Goal: Task Accomplishment & Management: Manage account settings

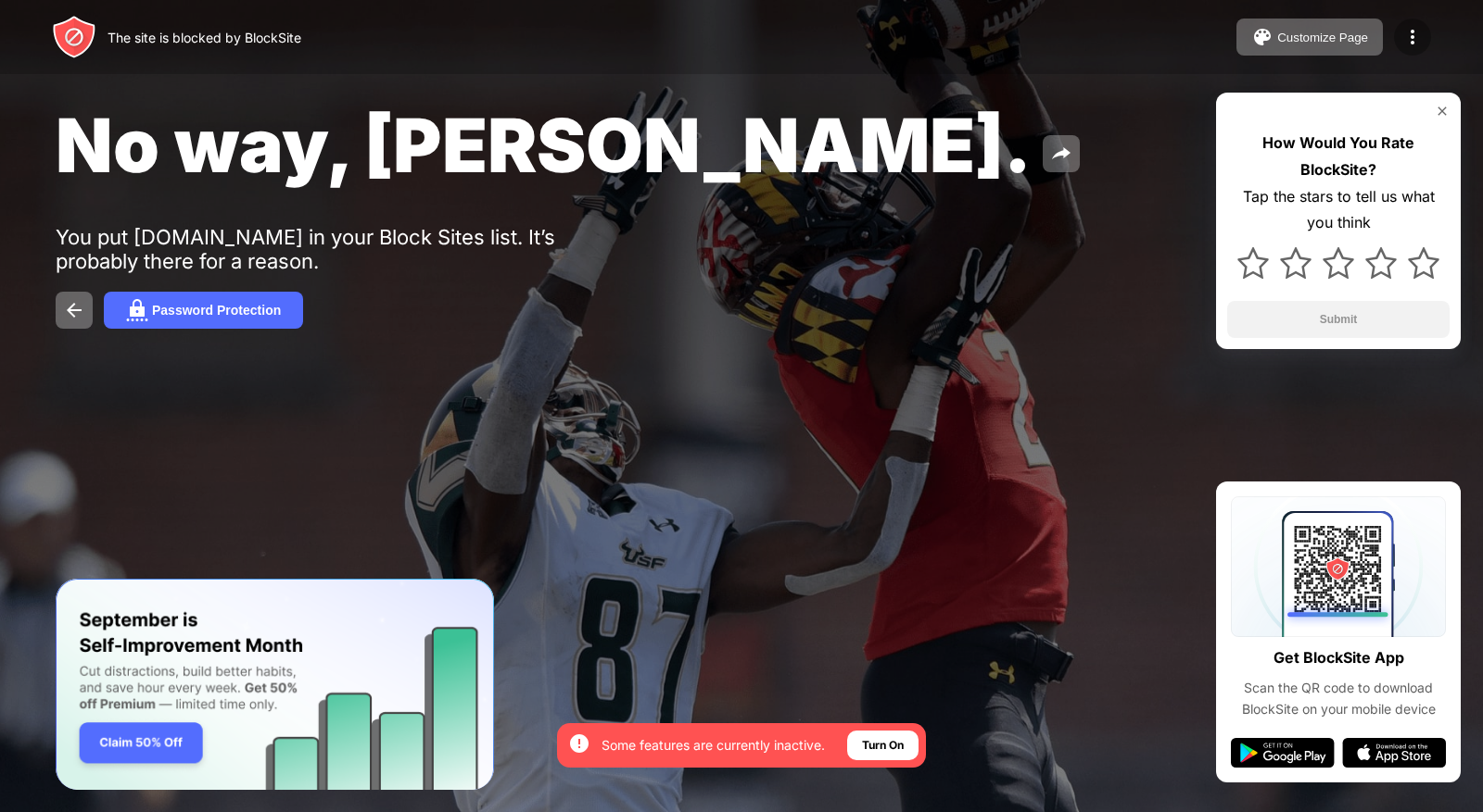
click at [1415, 34] on img at bounding box center [1412, 37] width 22 height 22
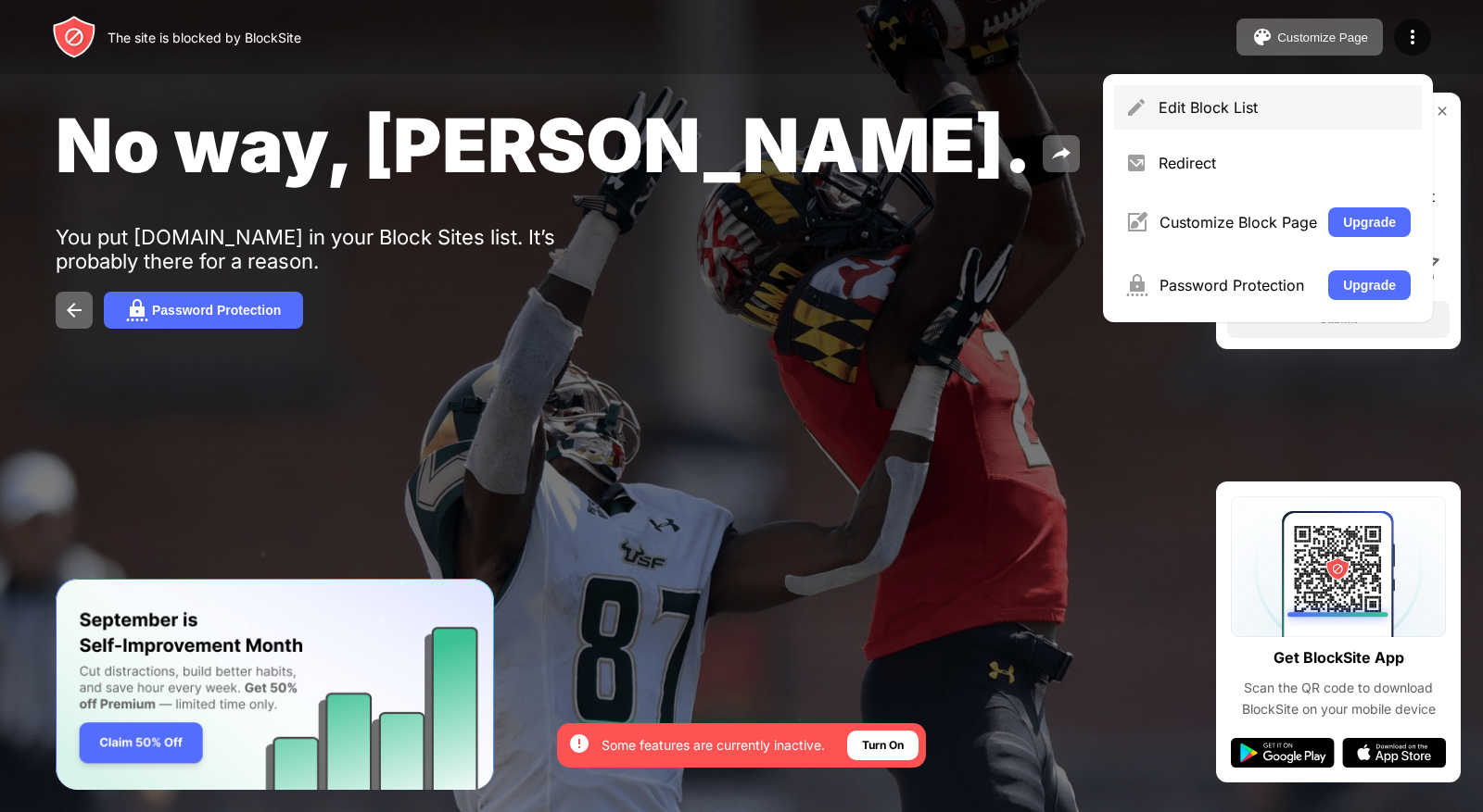
click at [1289, 86] on div "Edit Block List" at bounding box center [1267, 107] width 308 height 45
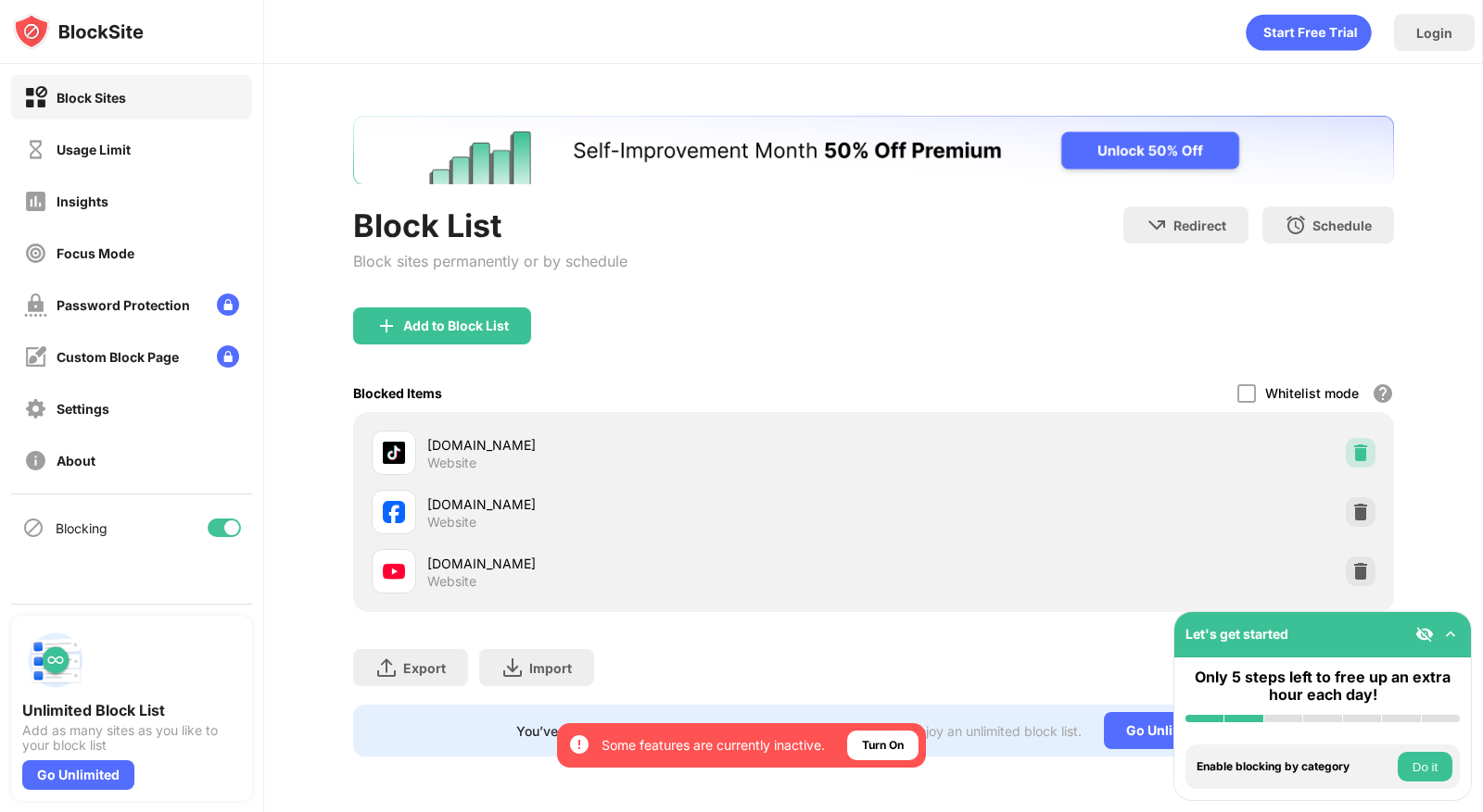
click at [1371, 453] on div at bounding box center [1360, 452] width 29 height 29
